Goal: Find specific page/section: Find specific page/section

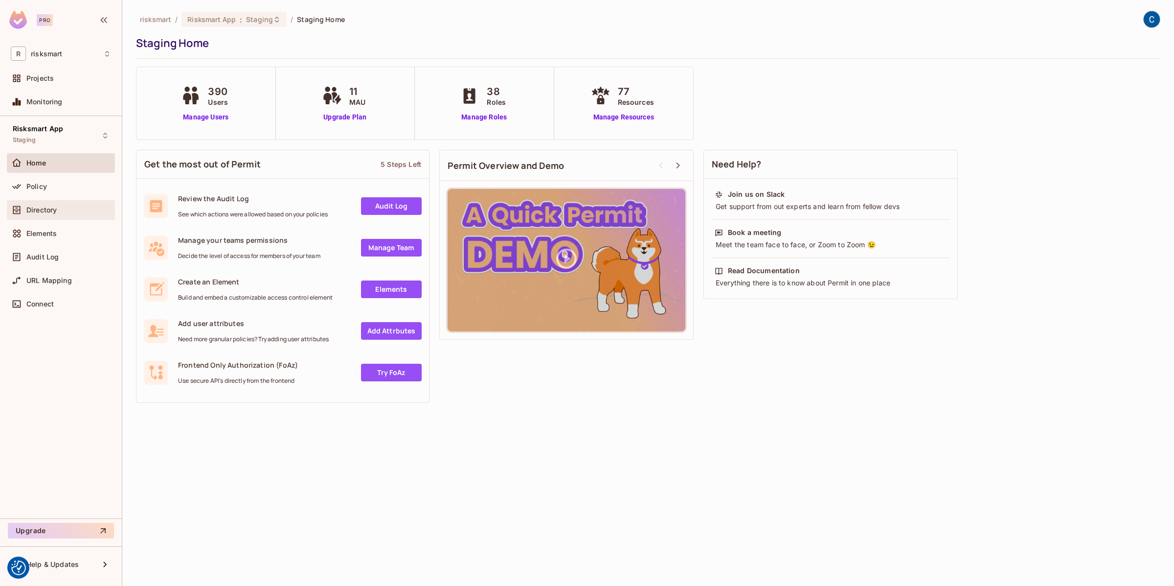
click at [43, 209] on span "Directory" at bounding box center [41, 210] width 30 height 8
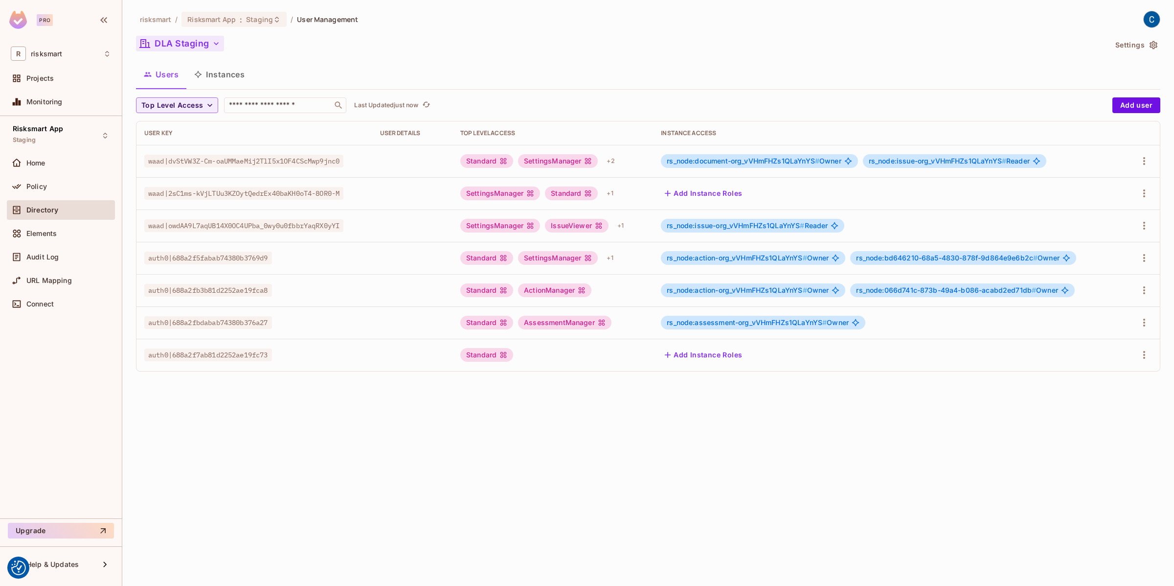
click at [203, 45] on button "DLA Staging" at bounding box center [180, 44] width 88 height 16
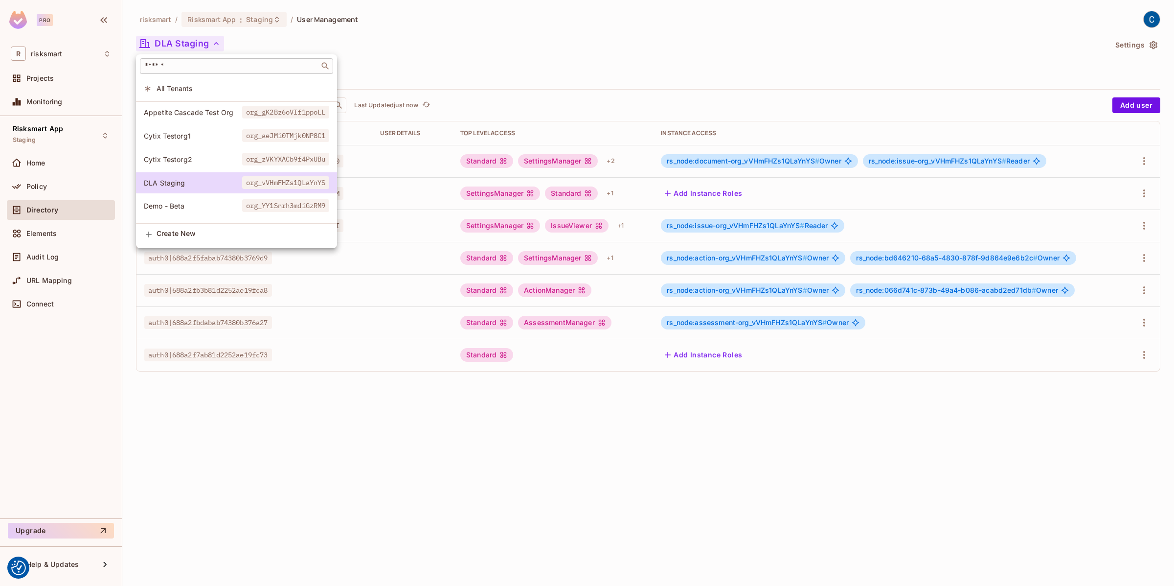
click at [195, 68] on input "text" at bounding box center [230, 66] width 174 height 10
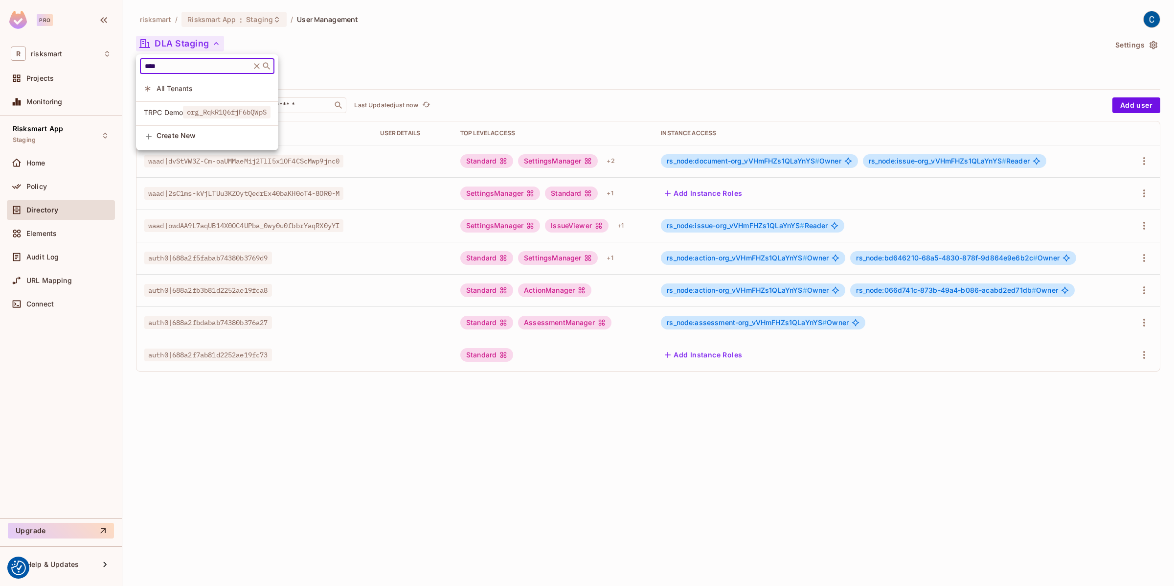
type input "****"
click at [167, 110] on span "TRPC Demo" at bounding box center [163, 112] width 39 height 9
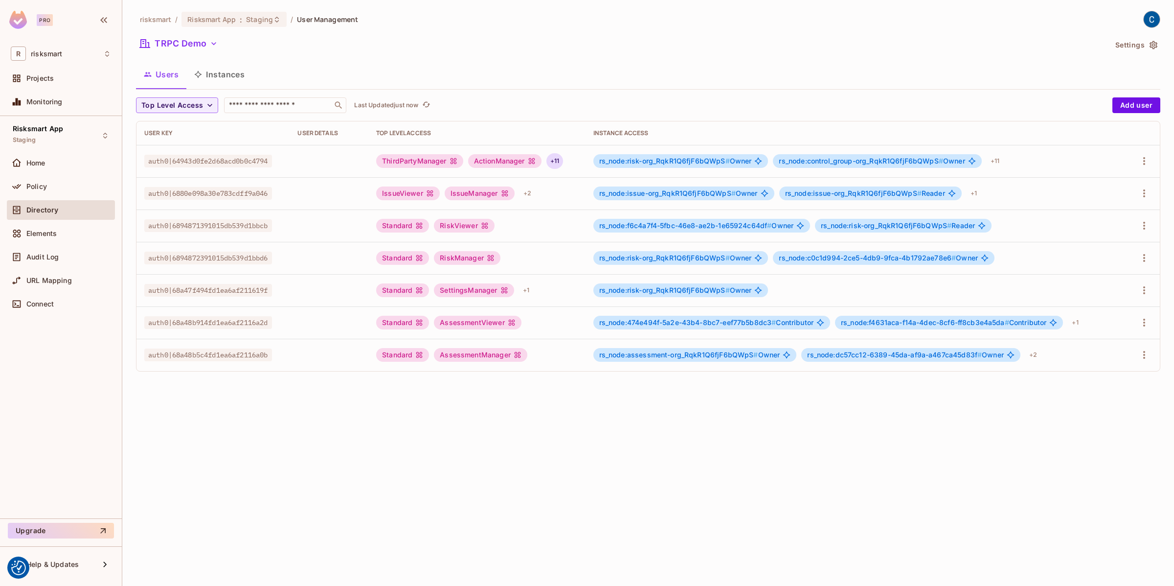
click at [554, 162] on div "+ 11" at bounding box center [555, 161] width 17 height 16
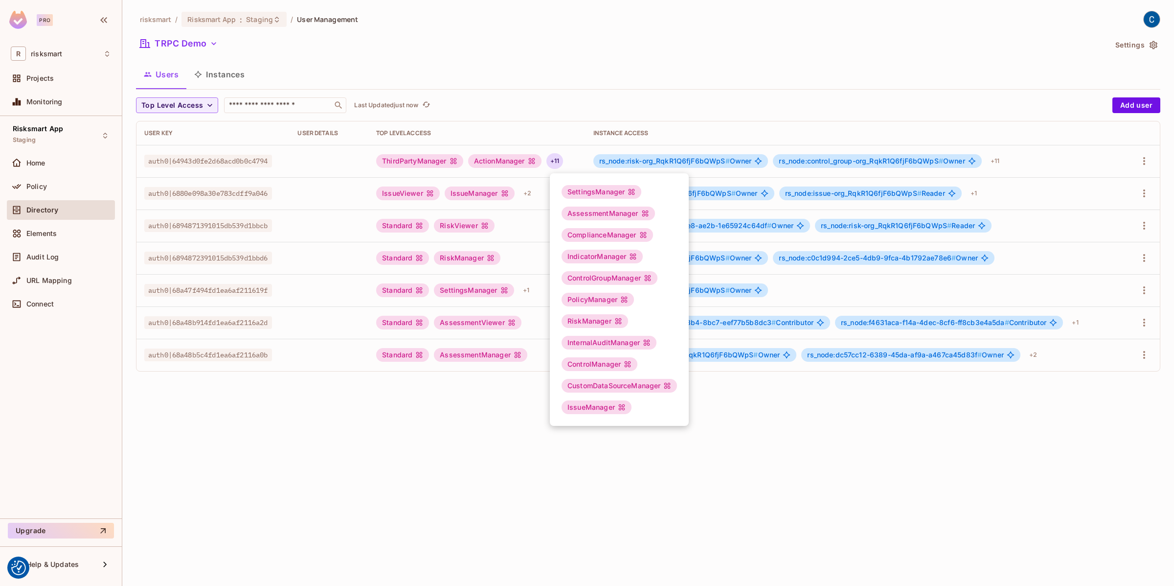
click at [483, 508] on div at bounding box center [587, 293] width 1174 height 586
